Goal: Task Accomplishment & Management: Manage account settings

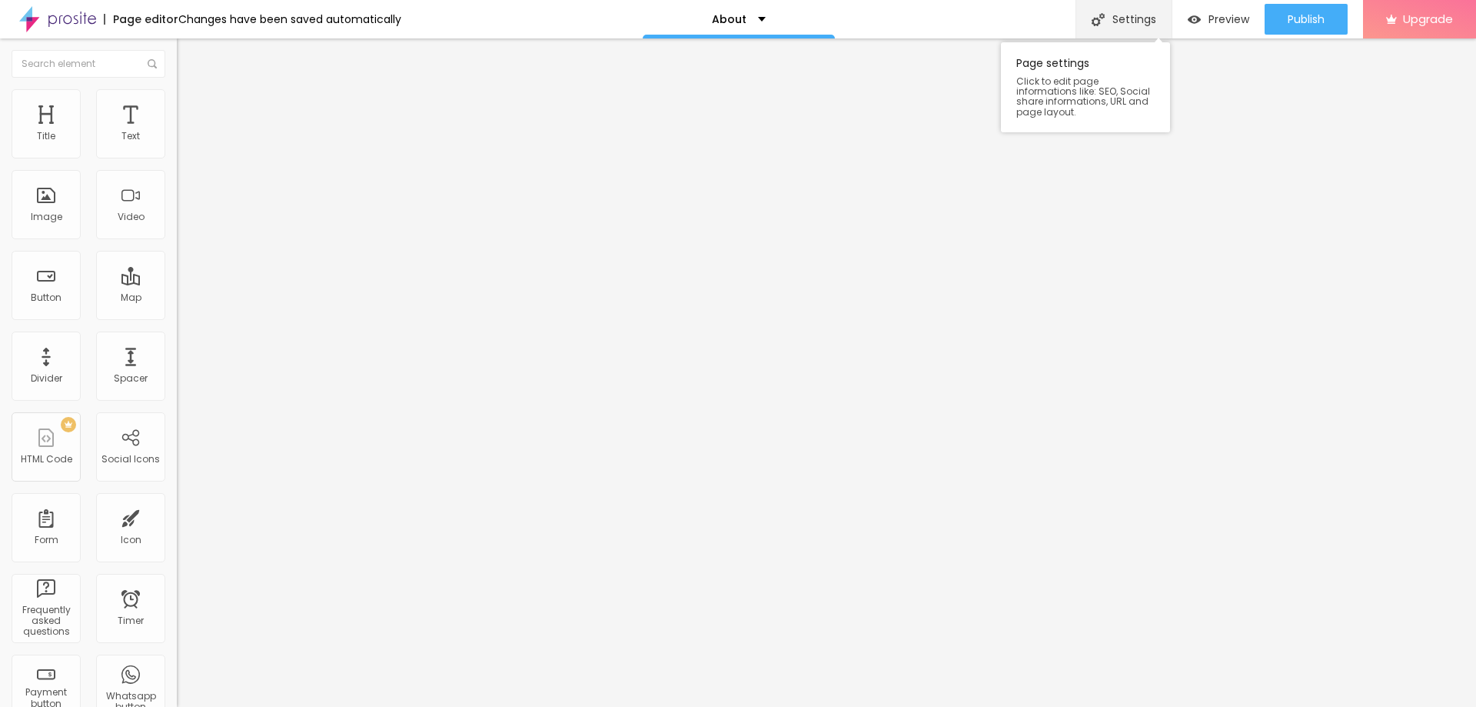
click at [1116, 21] on div "Settings" at bounding box center [1124, 19] width 96 height 38
click at [177, 132] on span "Change image" at bounding box center [218, 125] width 82 height 13
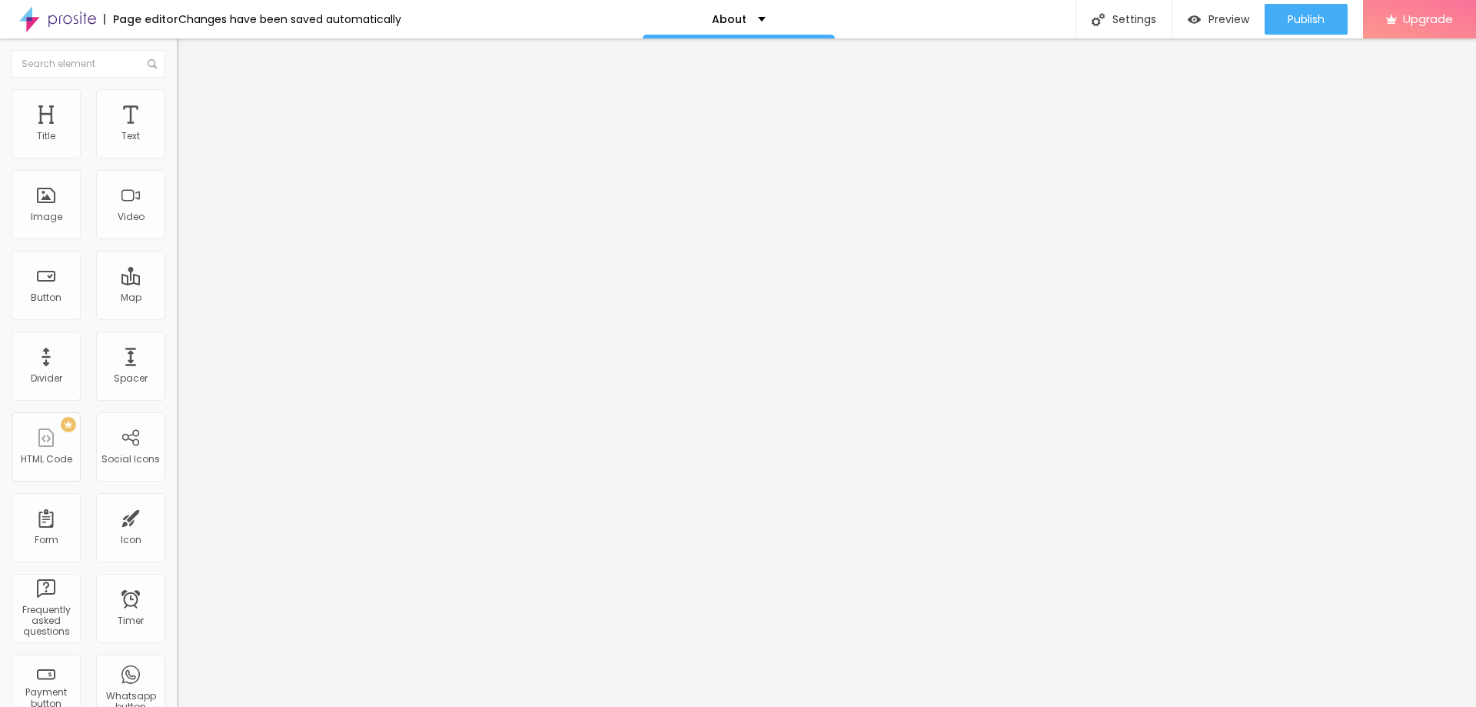
click at [52, 63] on input "text" at bounding box center [89, 64] width 154 height 28
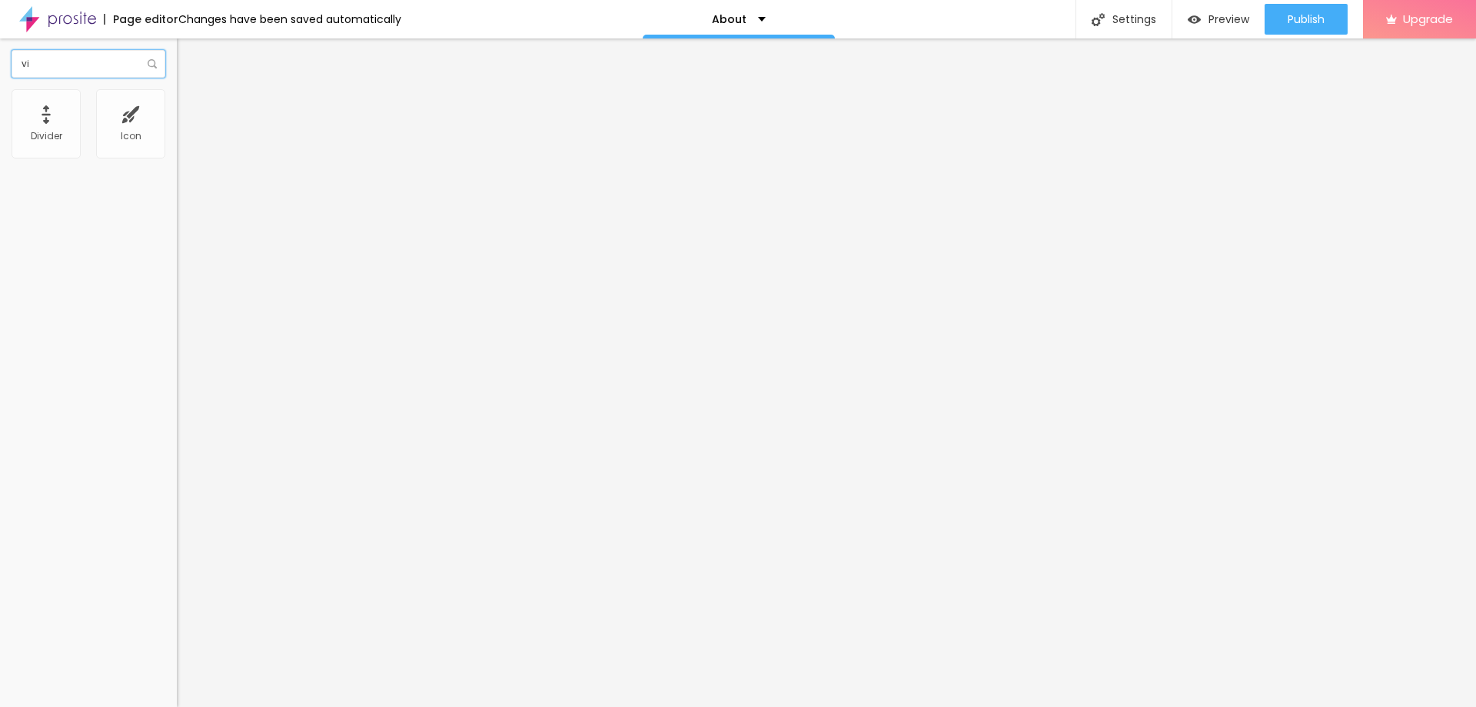
type input "v"
type input "butt"
click at [38, 136] on div "Button" at bounding box center [46, 136] width 31 height 11
drag, startPoint x: 83, startPoint y: 171, endPoint x: 0, endPoint y: 133, distance: 91.5
click at [177, 139] on div "Text Click me Align Size Default Small Default Big Link URL https:// Open in ne…" at bounding box center [265, 232] width 177 height 224
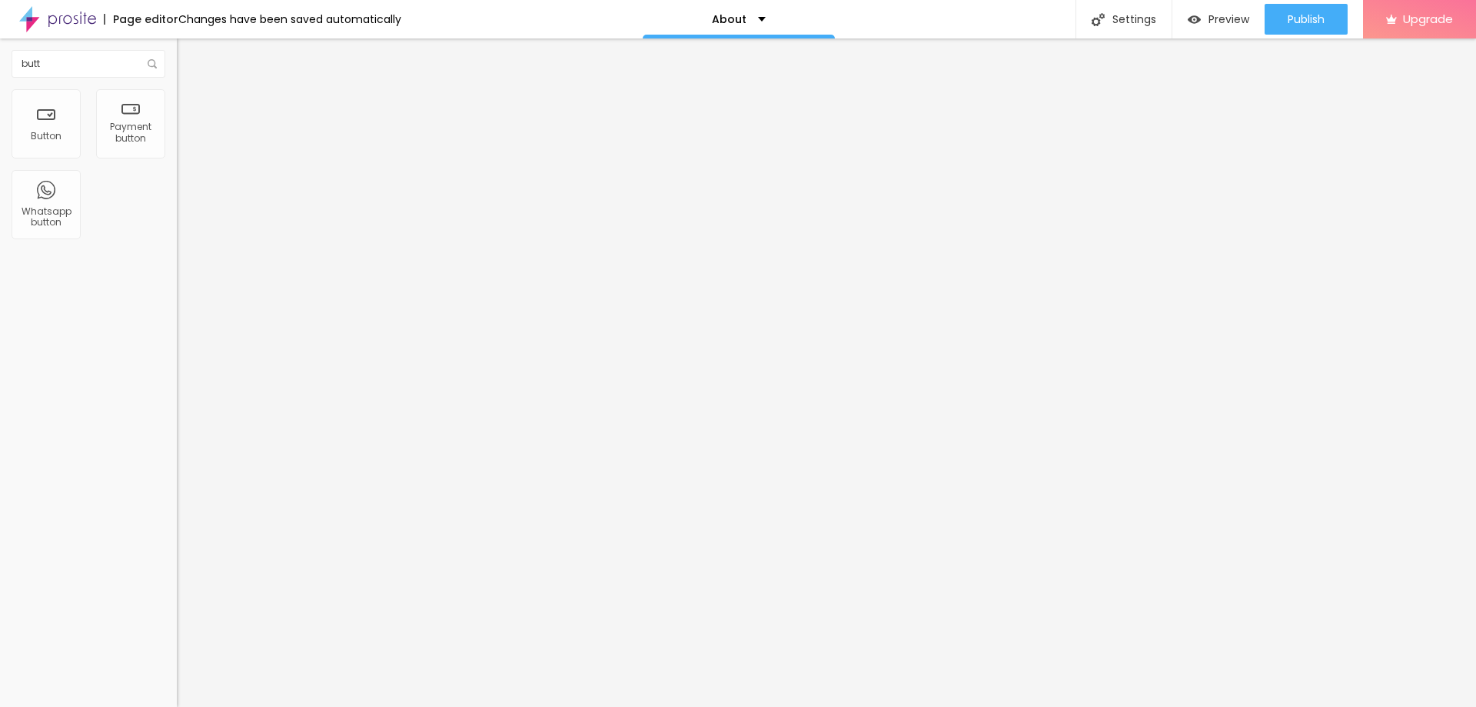
type input "Visit"
drag, startPoint x: 107, startPoint y: 315, endPoint x: 0, endPoint y: 291, distance: 109.7
click at [177, 291] on div "Text Visit Align Size Default Small Default Big Link URL https:// Open in new t…" at bounding box center [265, 232] width 177 height 224
paste input "https://www.airlinesofficehub.com/"
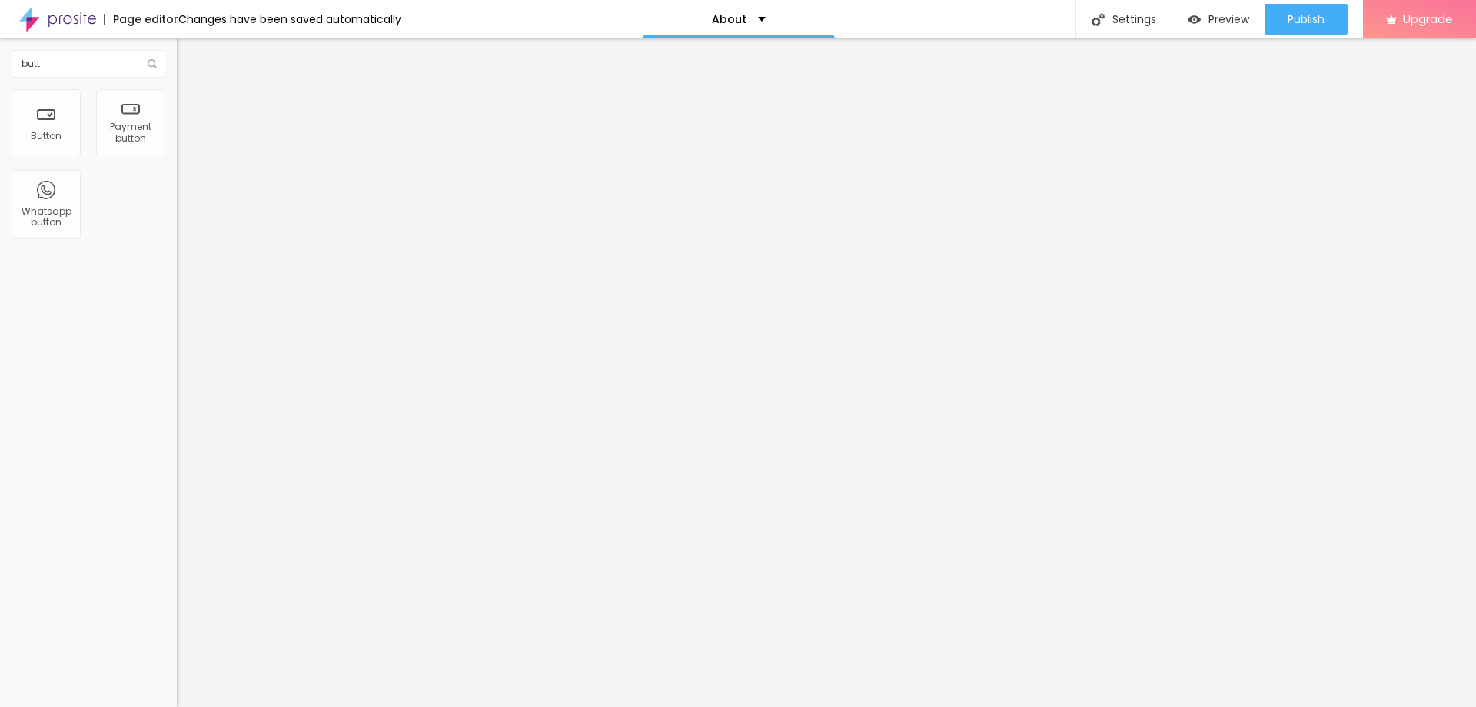
type input "https://www.airlinesofficehub.com/"
click at [177, 486] on div "Edit Button Content Style Advanced Text Visit Align Size Default Small Default …" at bounding box center [265, 372] width 177 height 668
click at [1310, 15] on span "Publish" at bounding box center [1306, 19] width 37 height 12
click at [1206, 112] on link "View page" at bounding box center [1262, 107] width 138 height 10
